Goal: Transaction & Acquisition: Download file/media

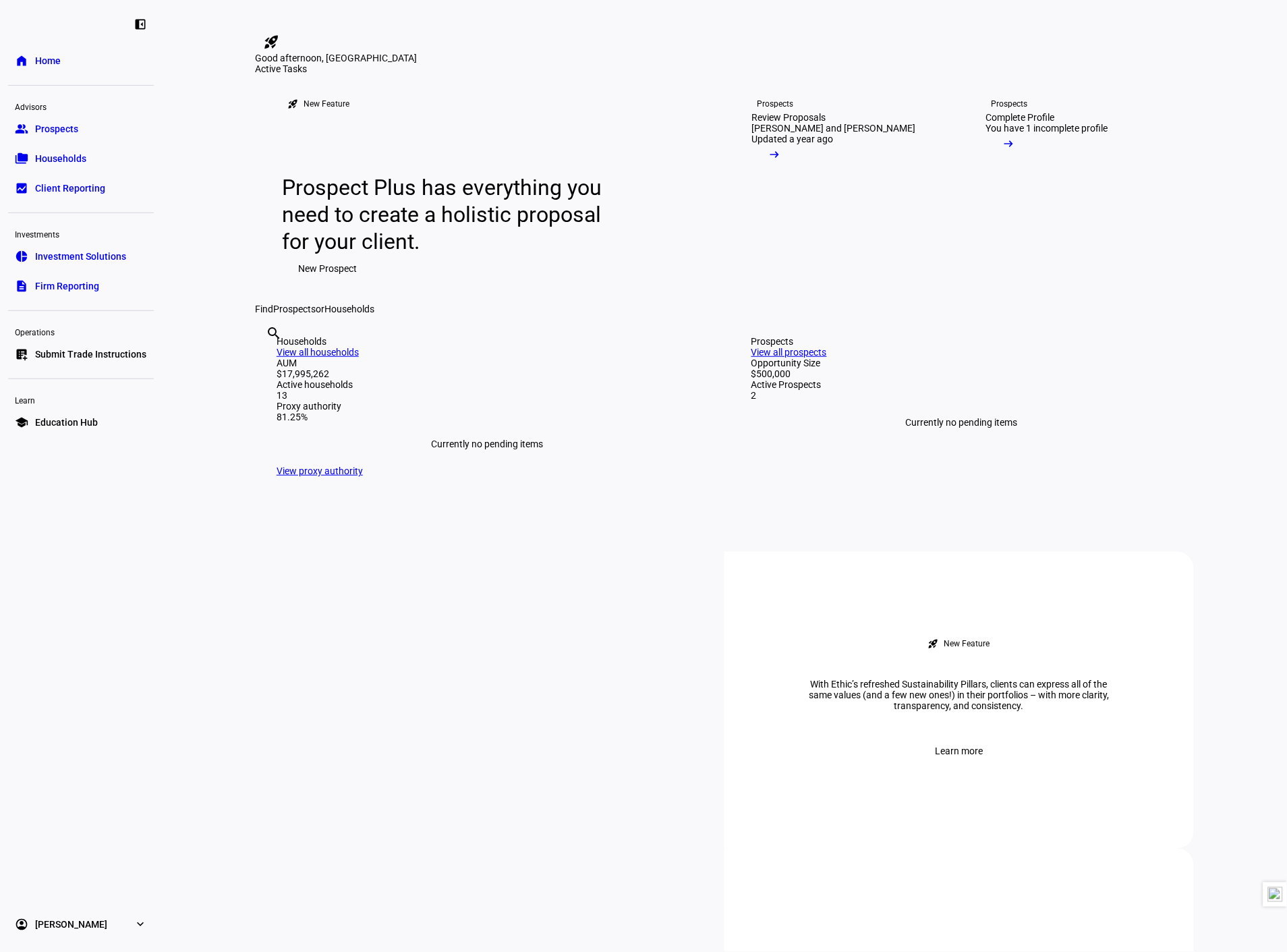
click at [94, 292] on link "description Firm Reporting" at bounding box center [81, 286] width 145 height 27
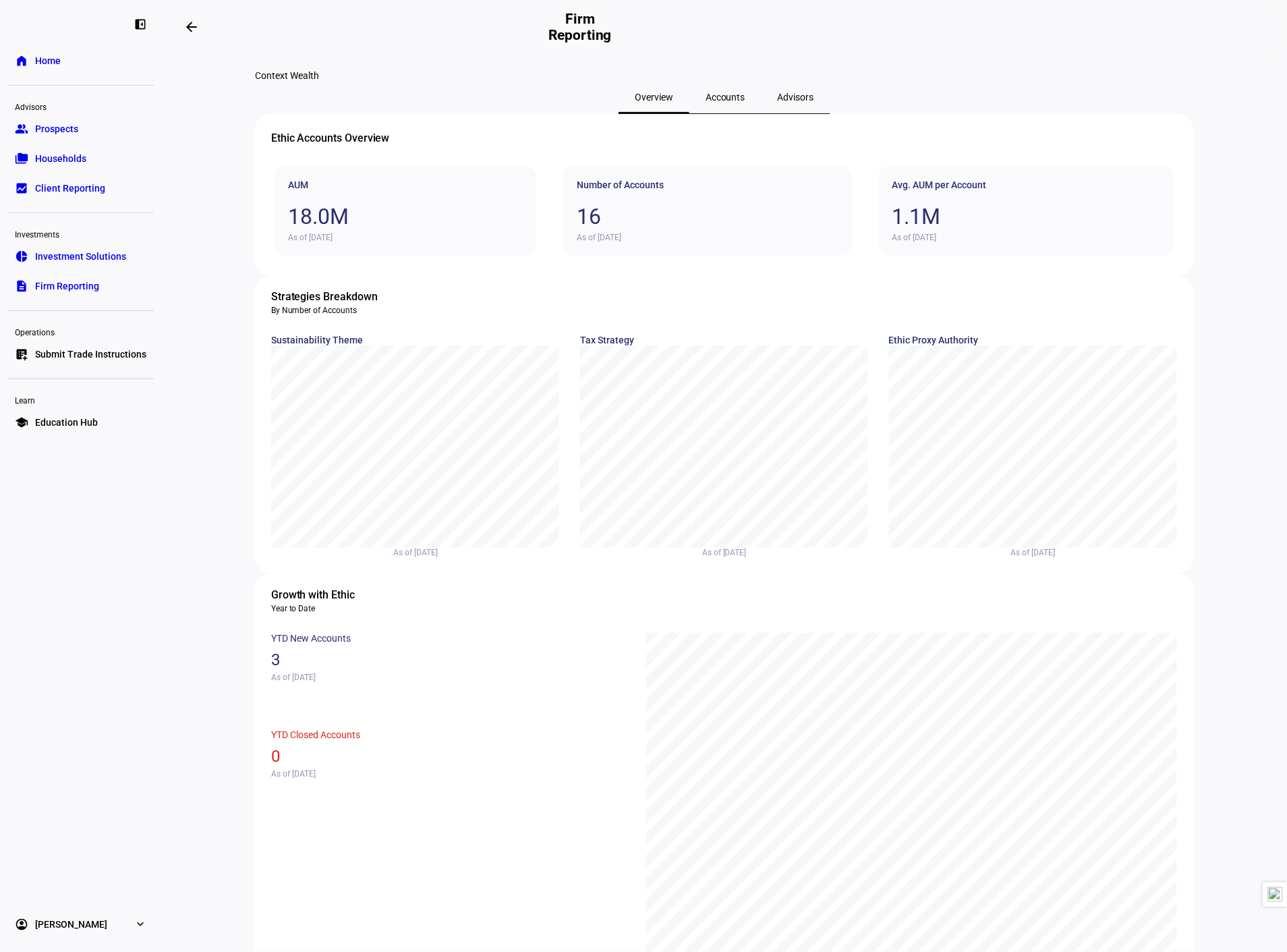
click at [91, 178] on link "bid_landscape Client Reporting" at bounding box center [81, 188] width 145 height 27
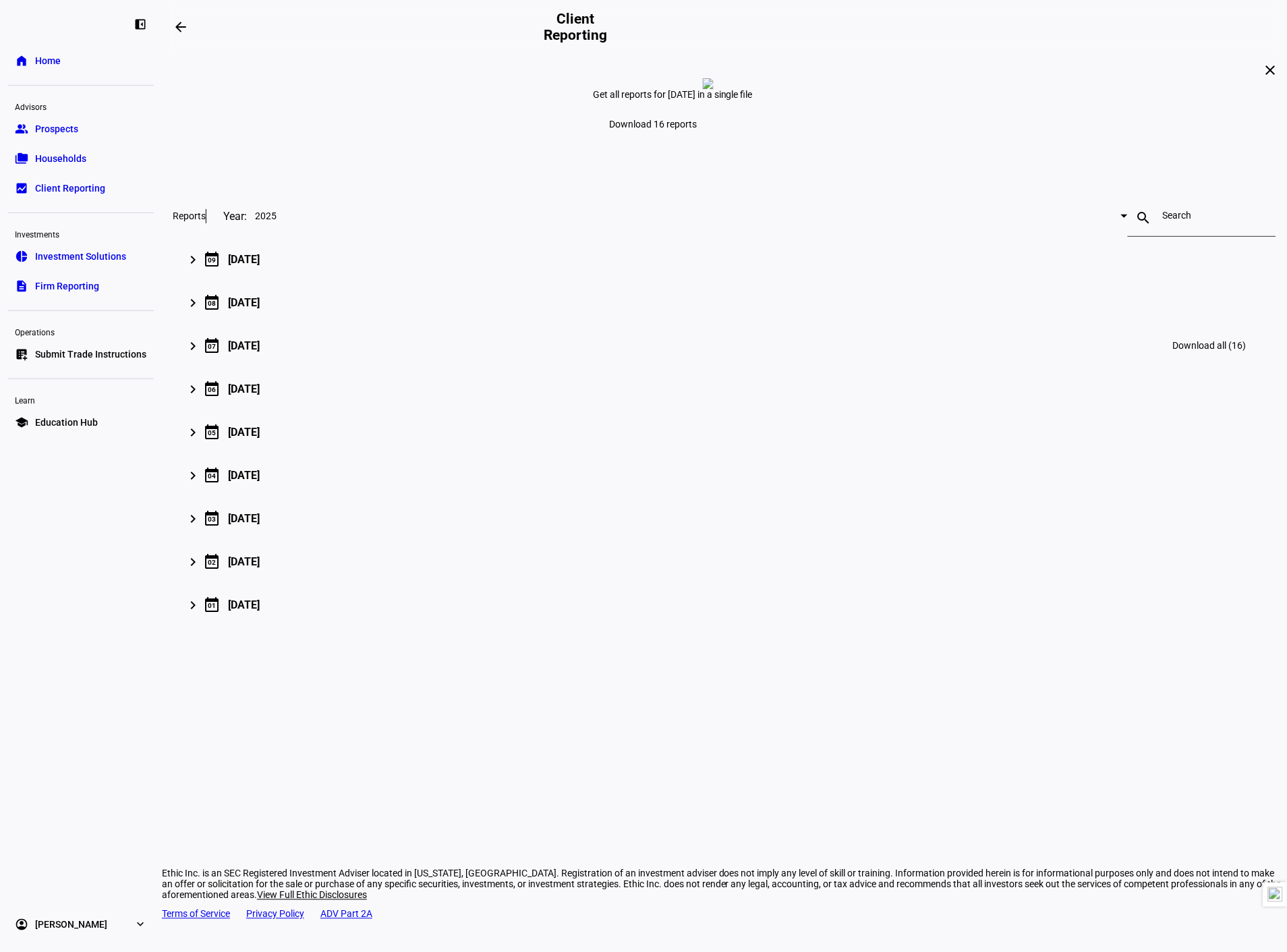
click at [345, 367] on mat-expansion-panel-header "keyboard_arrow_right calendar_today [DATE] Download all (16)" at bounding box center [724, 345] width 1104 height 43
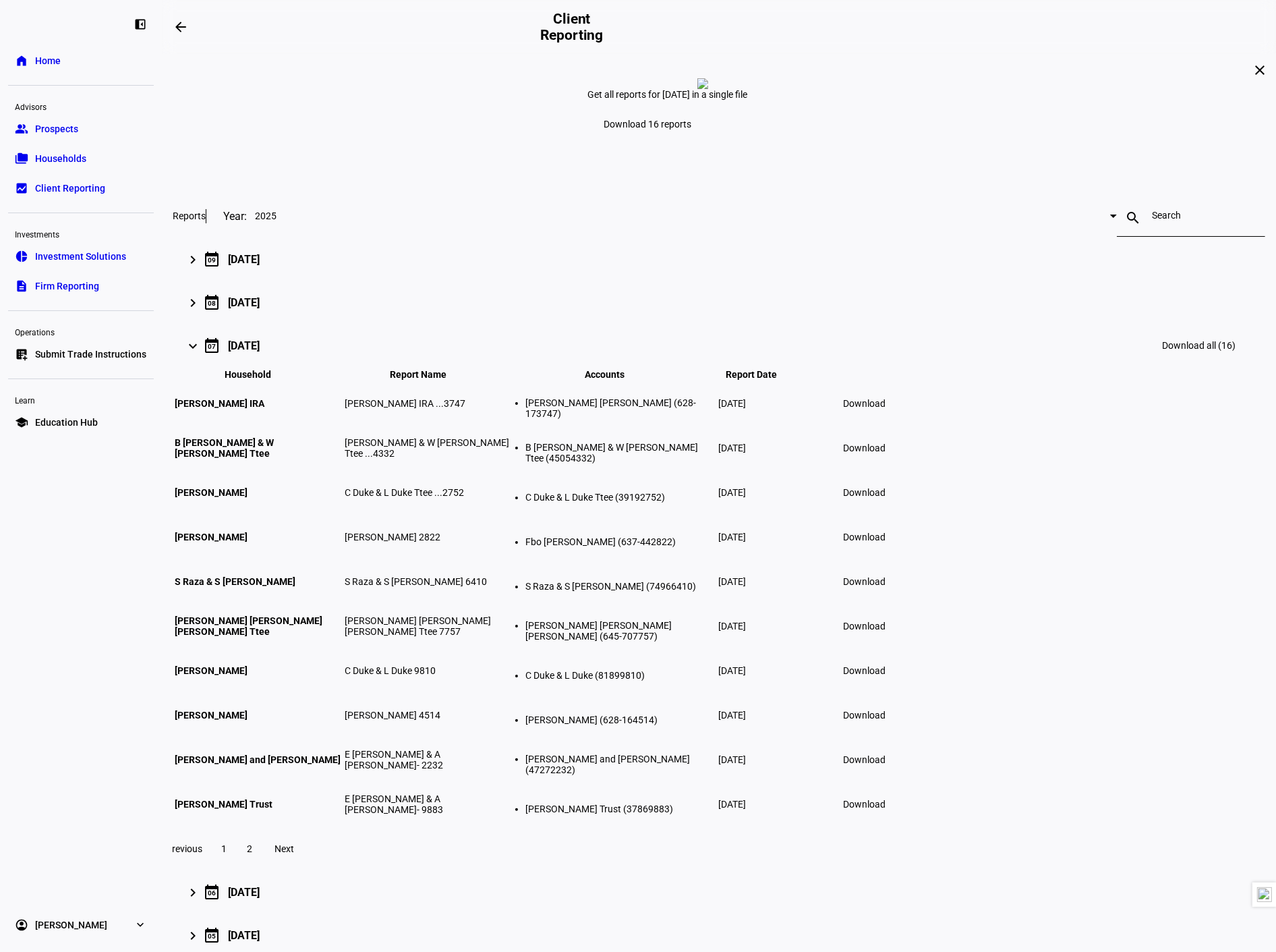
click at [343, 367] on mat-expansion-panel-header "keyboard_arrow_right calendar_today [DATE] Download all (16)" at bounding box center [719, 345] width 1093 height 43
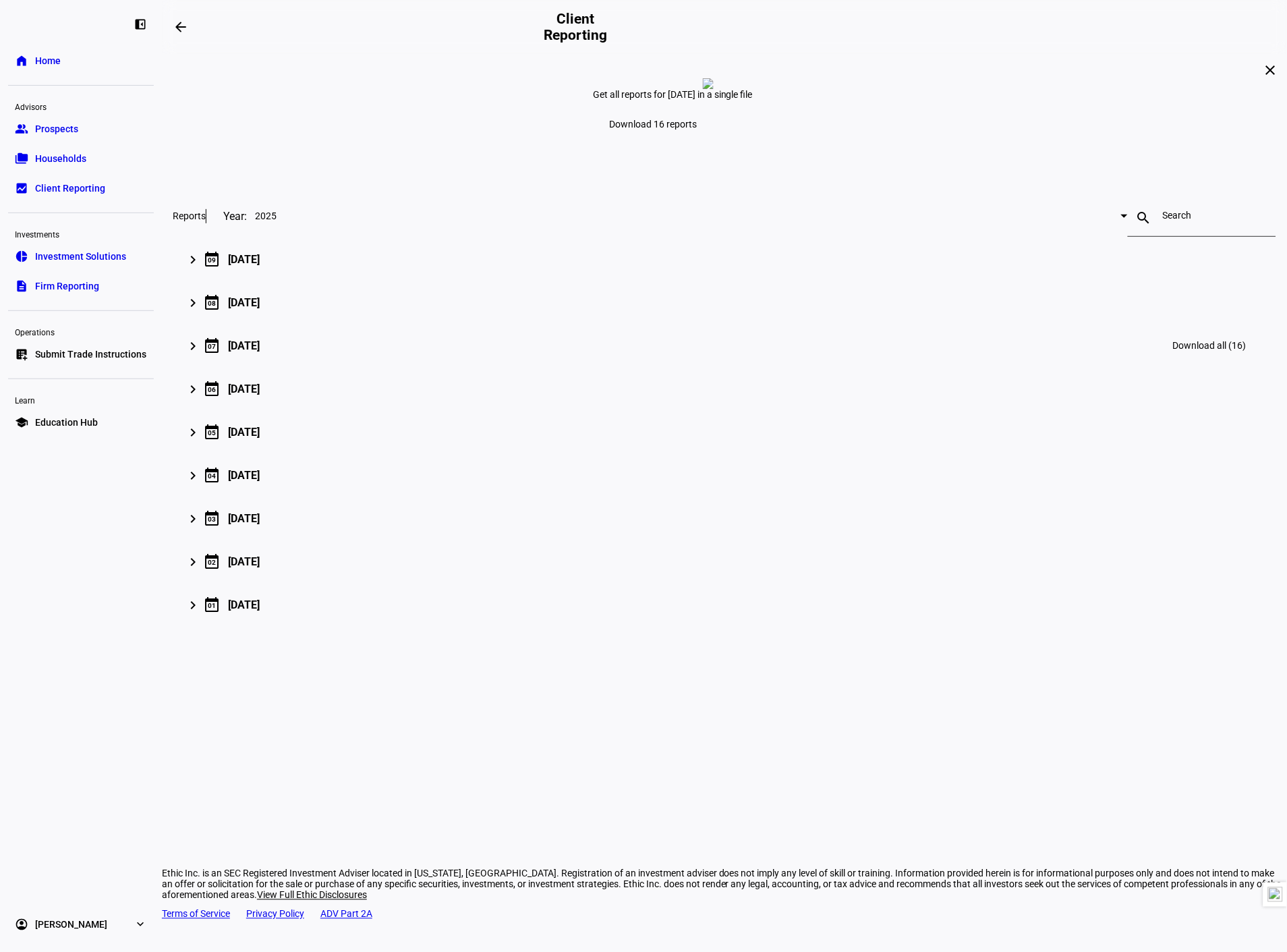
click at [1173, 351] on span "Download all (16)" at bounding box center [1209, 345] width 74 height 11
click at [1166, 319] on span at bounding box center [1210, 301] width 90 height 32
click at [1173, 264] on span "Download all (16)" at bounding box center [1209, 258] width 74 height 11
click at [1266, 206] on div "close Get all reports for [DATE] in a single file Download 16 reports Reports Y…" at bounding box center [724, 345] width 1125 height 583
click at [1166, 362] on span at bounding box center [1210, 345] width 90 height 32
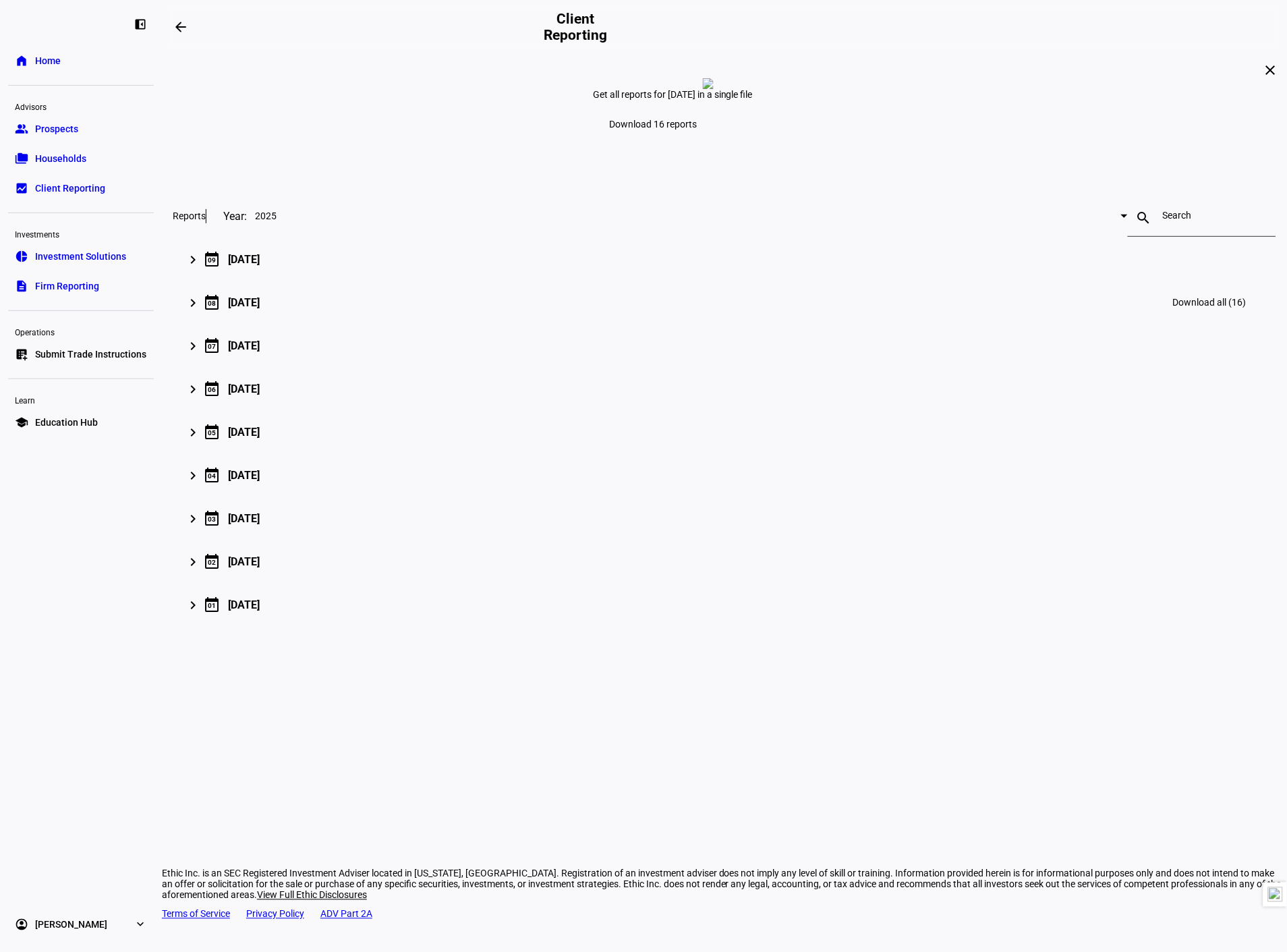
click at [1173, 307] on span "Download all (16)" at bounding box center [1209, 301] width 74 height 11
